Goal: Check status: Check status

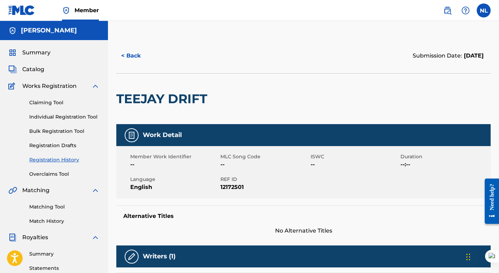
click at [129, 55] on button "< Back" at bounding box center [137, 55] width 42 height 17
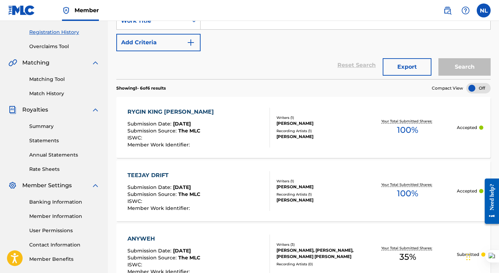
scroll to position [125, 0]
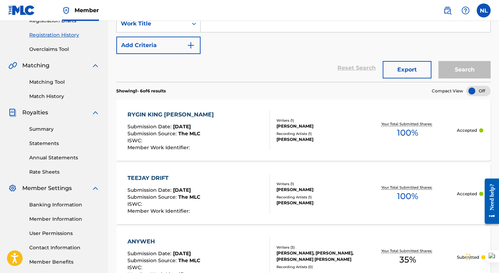
click at [61, 80] on link "Matching Tool" at bounding box center [64, 81] width 70 height 7
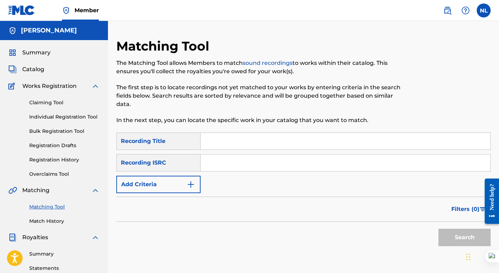
click at [73, 160] on link "Registration History" at bounding box center [64, 159] width 70 height 7
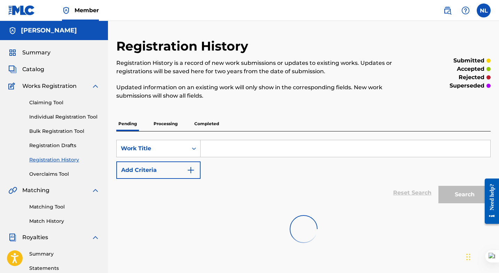
click at [170, 124] on p "Processing" at bounding box center [166, 123] width 28 height 15
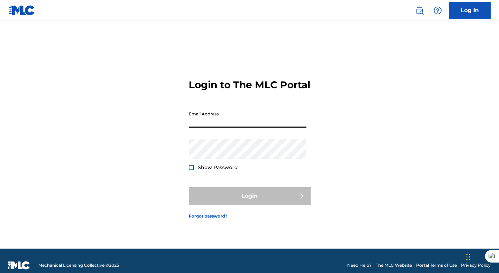
type input "[EMAIL_ADDRESS][DOMAIN_NAME]"
click at [251, 169] on div "Password Show Password" at bounding box center [248, 154] width 118 height 31
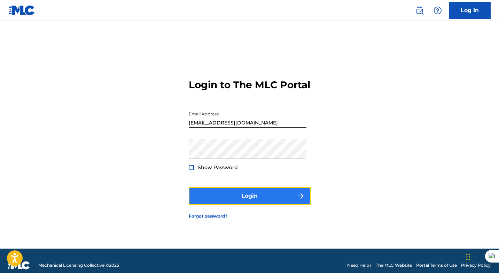
click at [270, 200] on button "Login" at bounding box center [250, 195] width 122 height 17
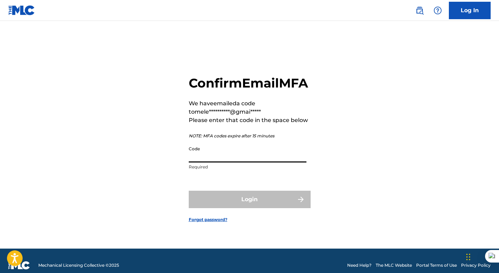
click at [204, 162] on input "Code" at bounding box center [248, 152] width 118 height 20
paste input "035651"
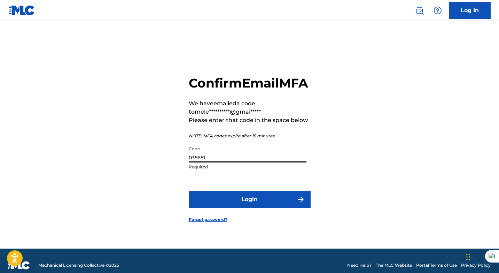
type input "035651"
click at [189, 191] on button "Login" at bounding box center [250, 199] width 122 height 17
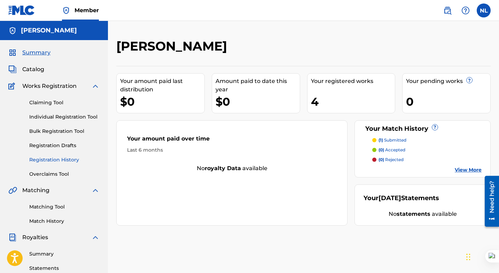
click at [54, 159] on link "Registration History" at bounding box center [64, 159] width 70 height 7
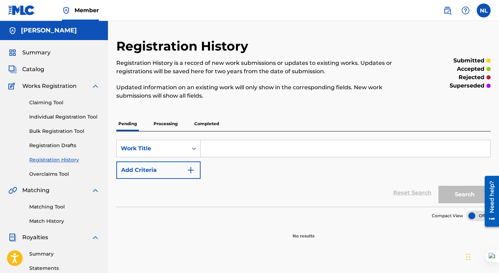
click at [206, 120] on p "Completed" at bounding box center [206, 123] width 29 height 15
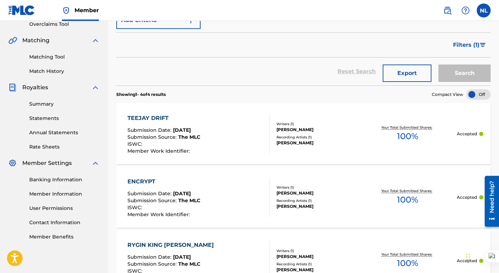
scroll to position [150, 0]
click at [191, 193] on span "[DATE]" at bounding box center [182, 193] width 18 height 6
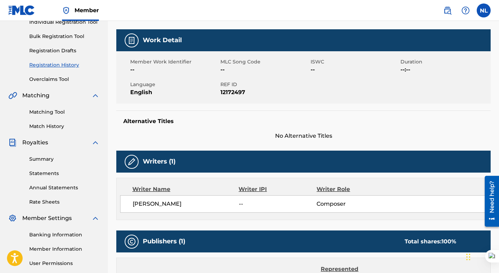
scroll to position [58, 0]
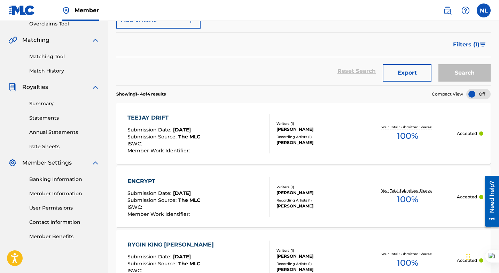
scroll to position [175, 0]
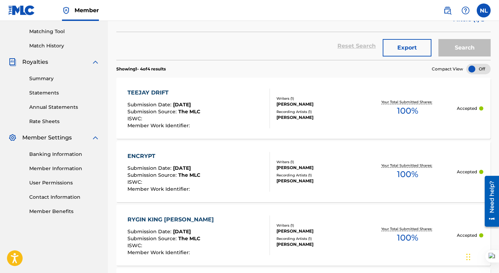
click at [188, 109] on span "The MLC" at bounding box center [189, 111] width 22 height 6
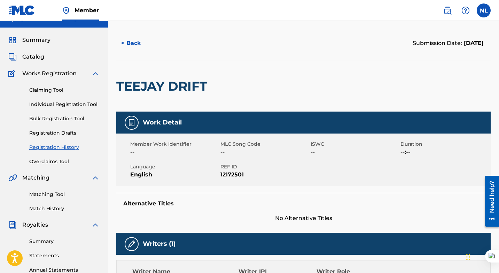
scroll to position [12, 0]
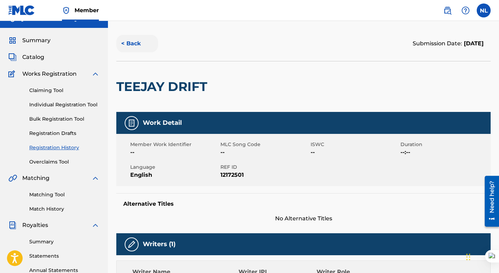
click at [124, 43] on button "< Back" at bounding box center [137, 43] width 42 height 17
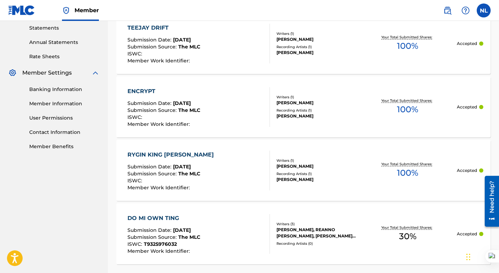
scroll to position [233, 0]
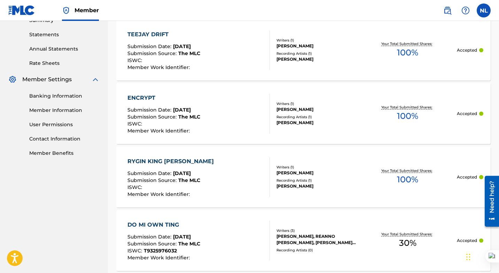
click at [184, 113] on div "Submission Date : [DATE]" at bounding box center [164, 110] width 73 height 7
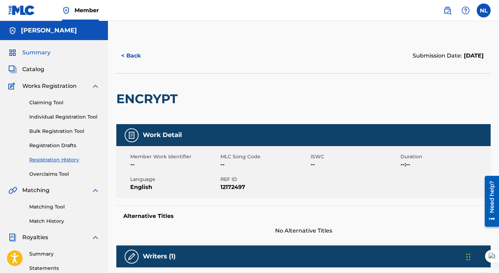
click at [40, 54] on span "Summary" at bounding box center [36, 52] width 28 height 8
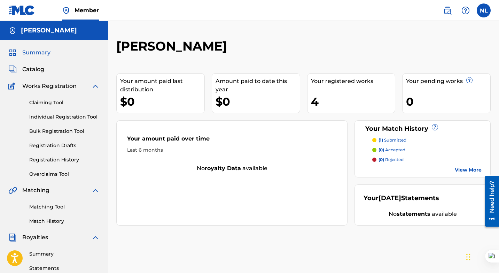
click at [392, 139] on p "(1) submitted" at bounding box center [393, 140] width 28 height 6
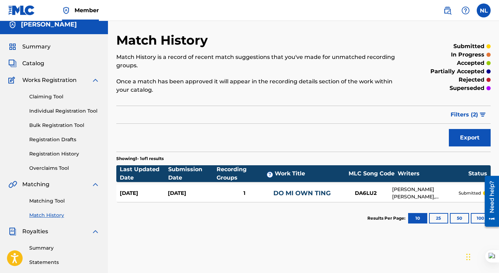
scroll to position [9, 0]
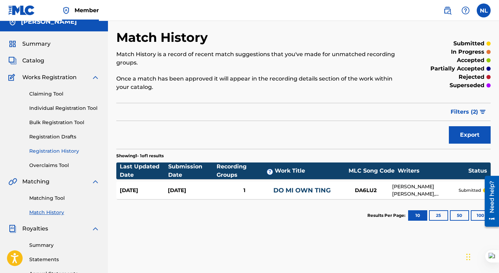
click at [73, 151] on link "Registration History" at bounding box center [64, 150] width 70 height 7
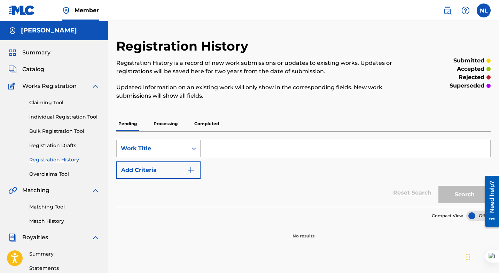
click at [165, 123] on p "Processing" at bounding box center [166, 123] width 28 height 15
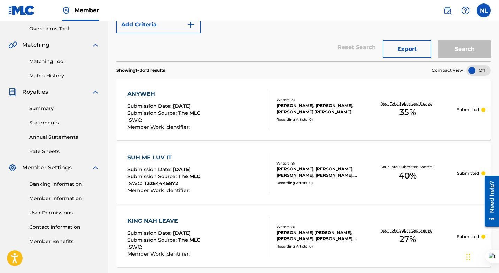
scroll to position [84, 0]
